Goal: Transaction & Acquisition: Register for event/course

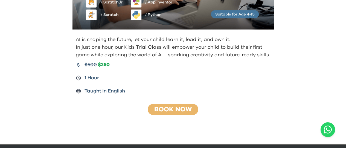
scroll to position [123, 0]
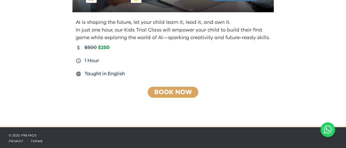
click at [177, 94] on link "Book Now" at bounding box center [172, 92] width 37 height 7
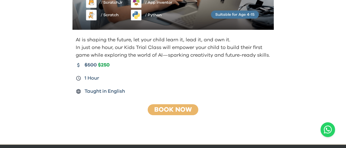
scroll to position [96, 0]
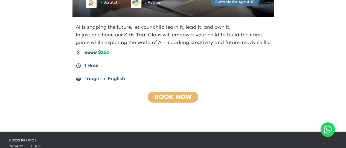
scroll to position [123, 0]
